Goal: Navigation & Orientation: Find specific page/section

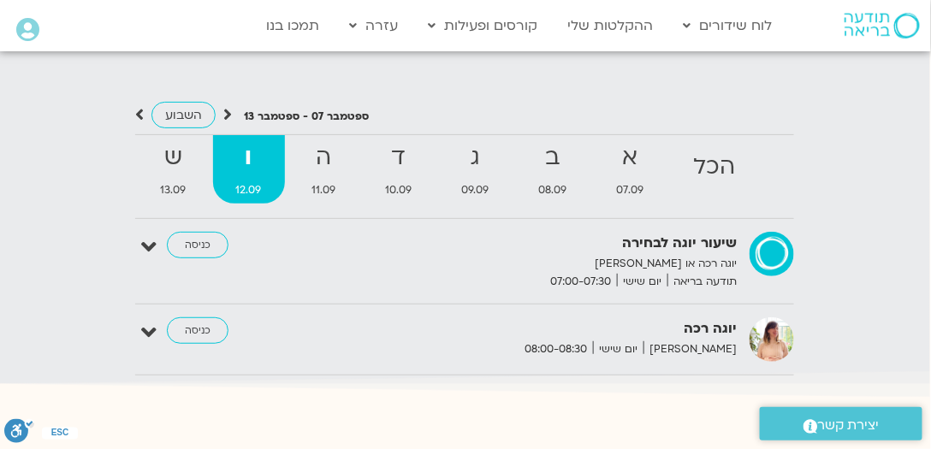
click at [28, 29] on icon at bounding box center [27, 30] width 23 height 24
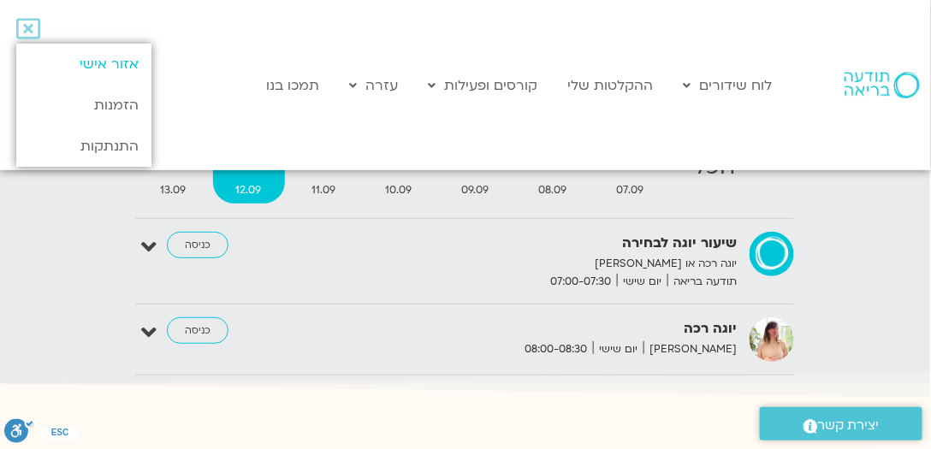
click at [124, 62] on link "אזור אישי" at bounding box center [83, 64] width 135 height 41
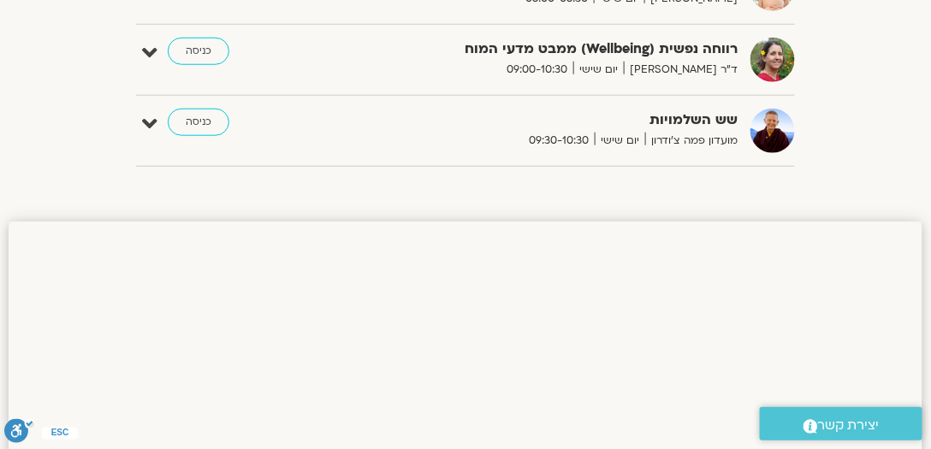
scroll to position [391, 0]
